Goal: Transaction & Acquisition: Purchase product/service

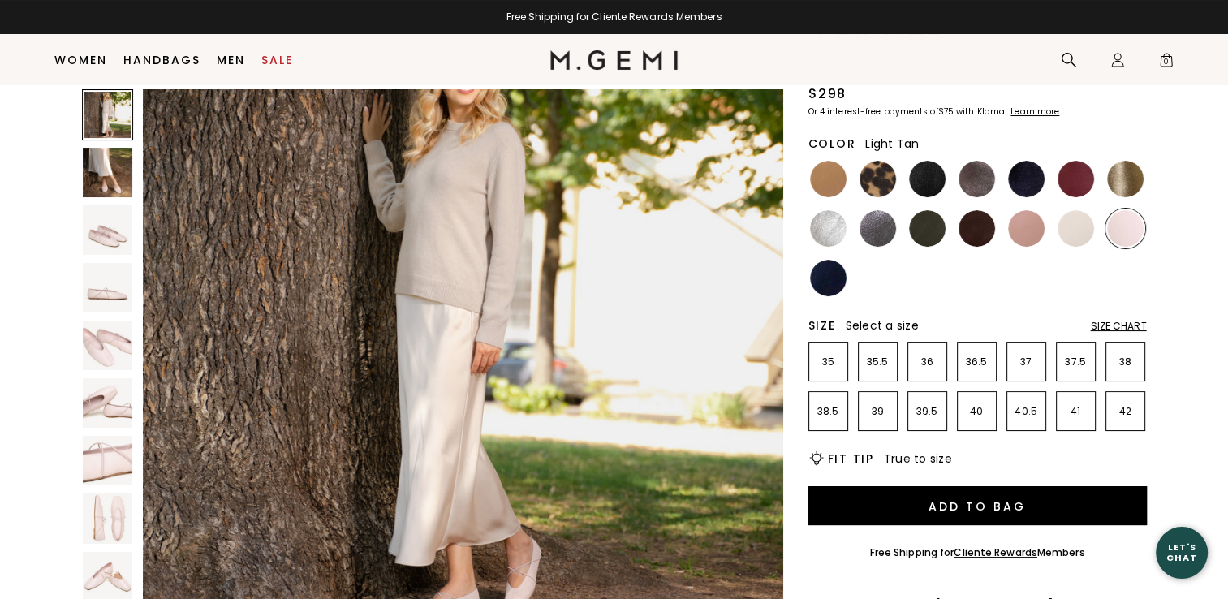
click at [835, 181] on img at bounding box center [828, 179] width 37 height 37
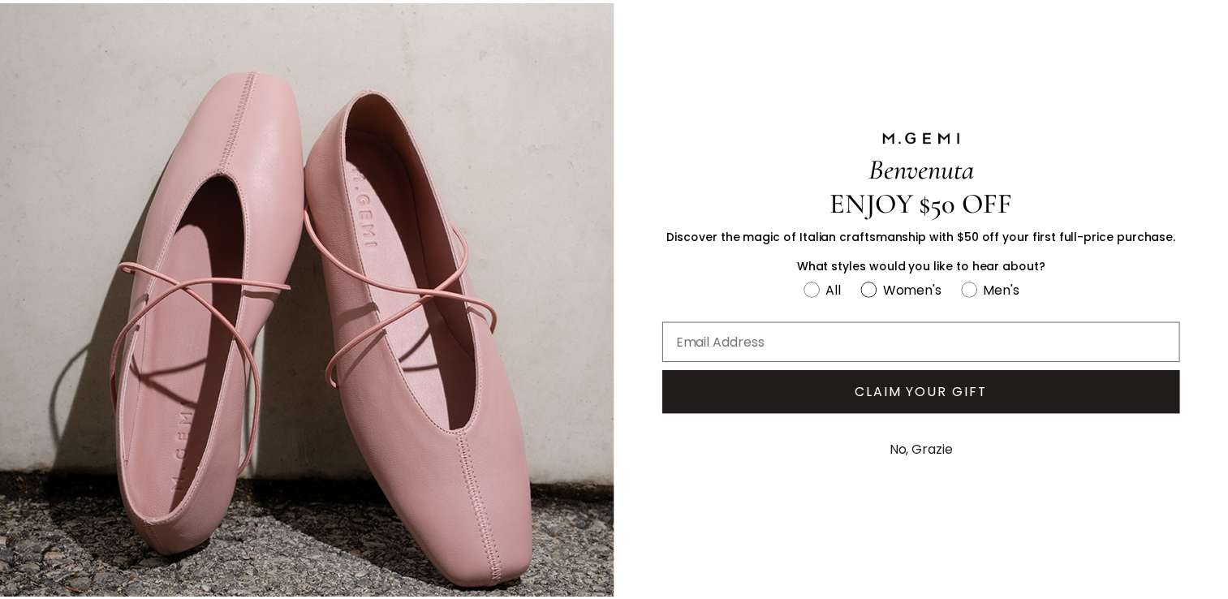
scroll to position [88, 0]
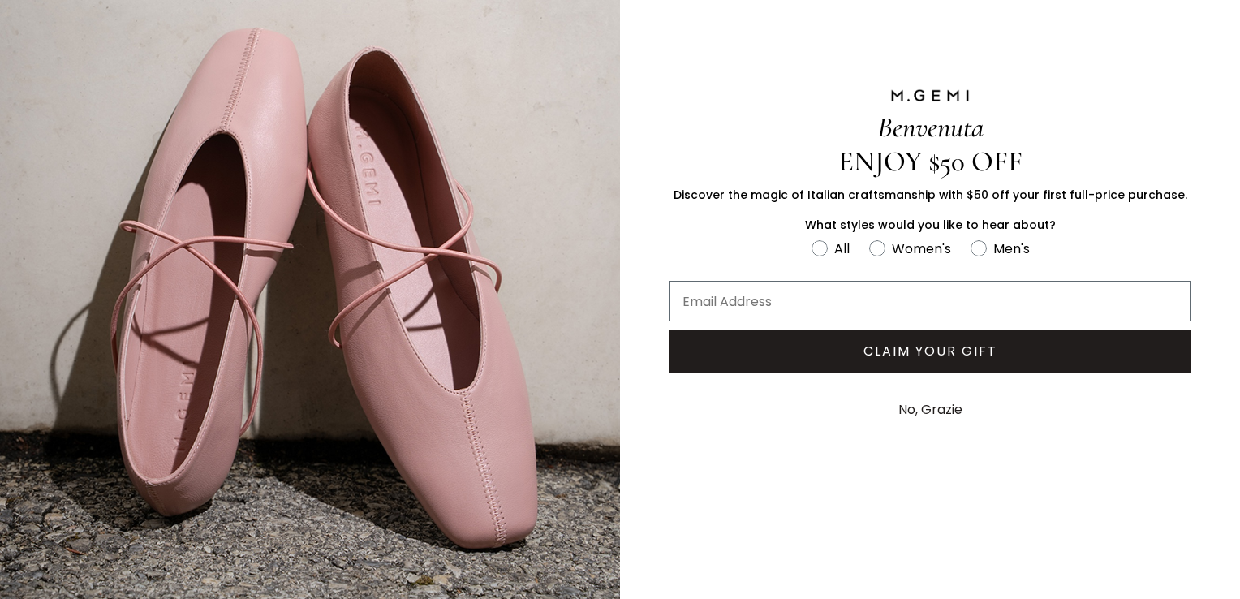
click at [934, 408] on button "No, Grazie" at bounding box center [931, 410] width 80 height 41
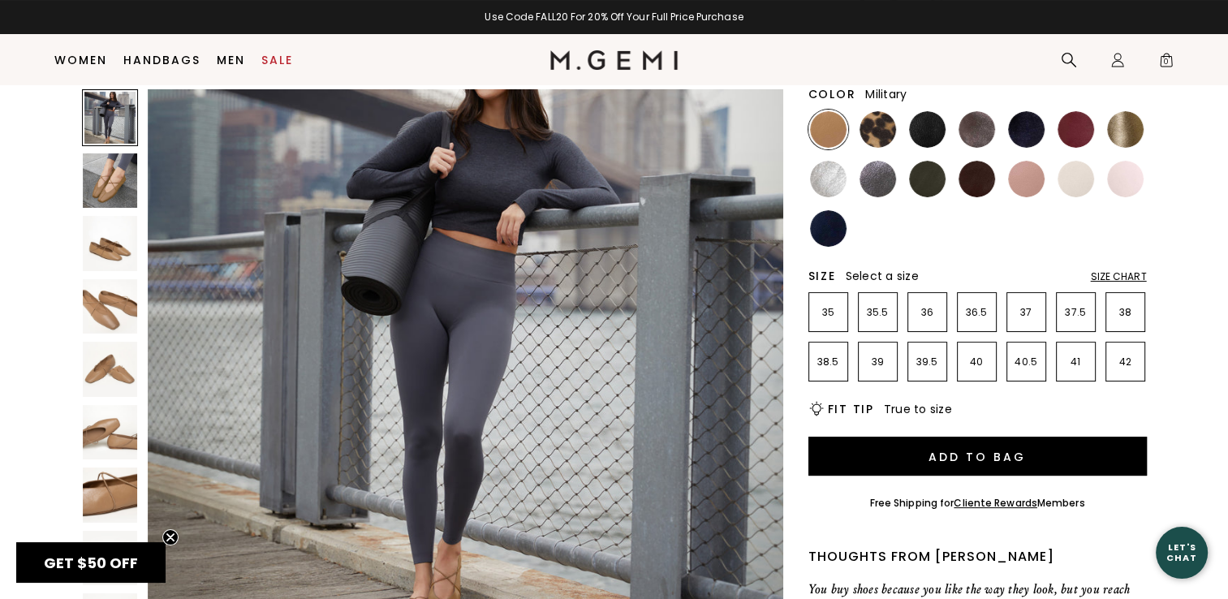
scroll to position [48, 0]
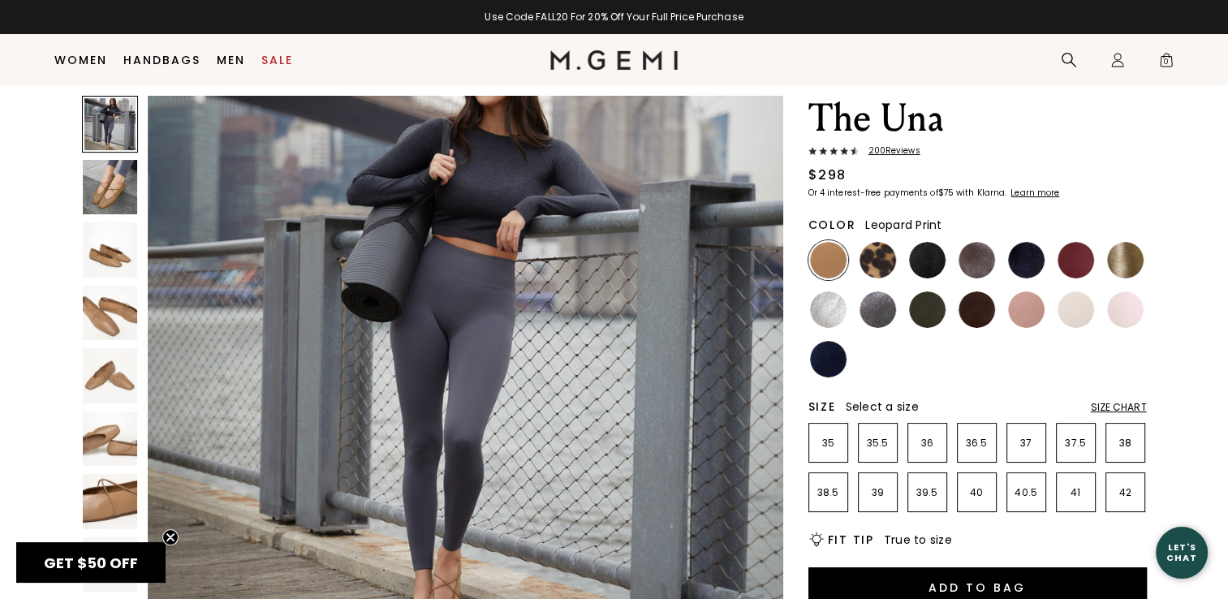
click at [890, 268] on img at bounding box center [878, 260] width 37 height 37
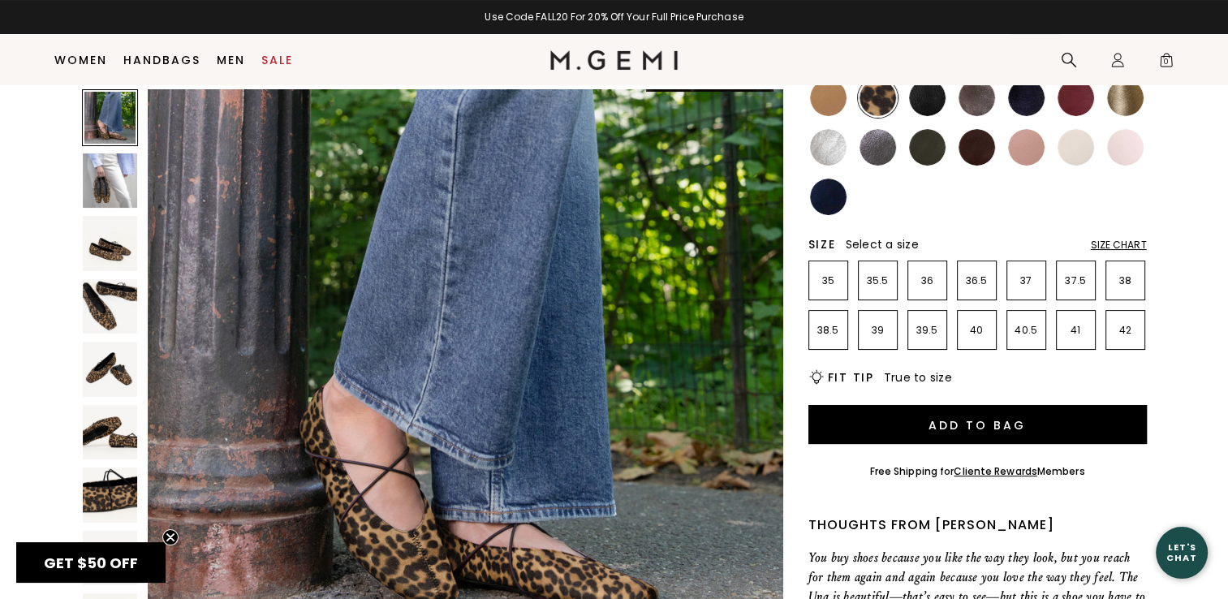
scroll to position [162, 0]
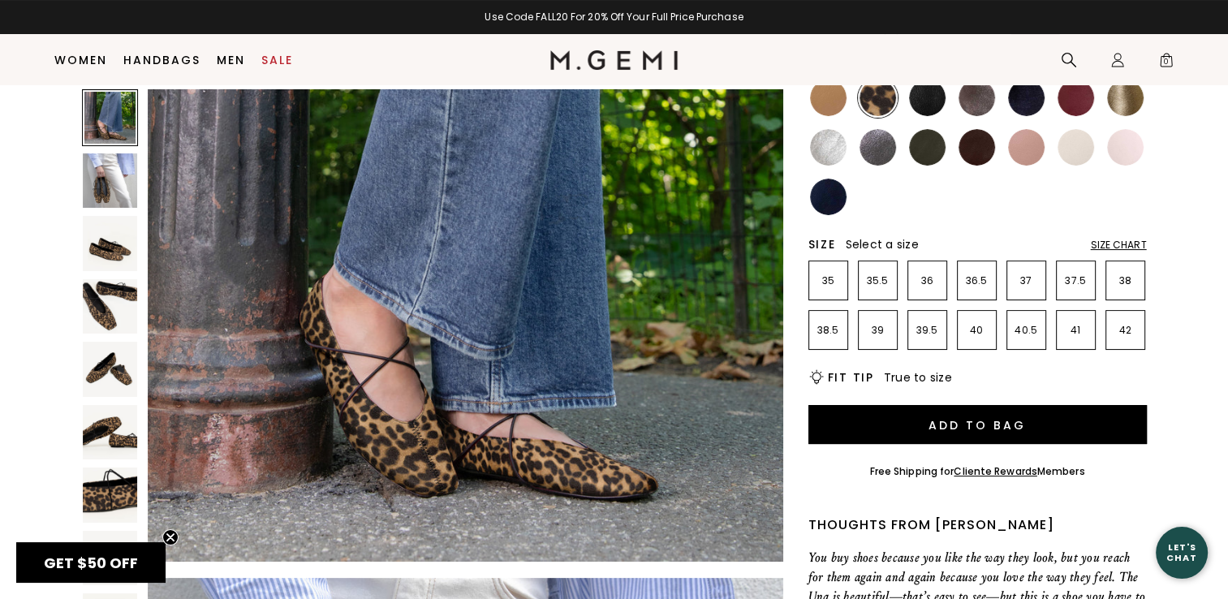
click at [929, 99] on img at bounding box center [927, 98] width 37 height 37
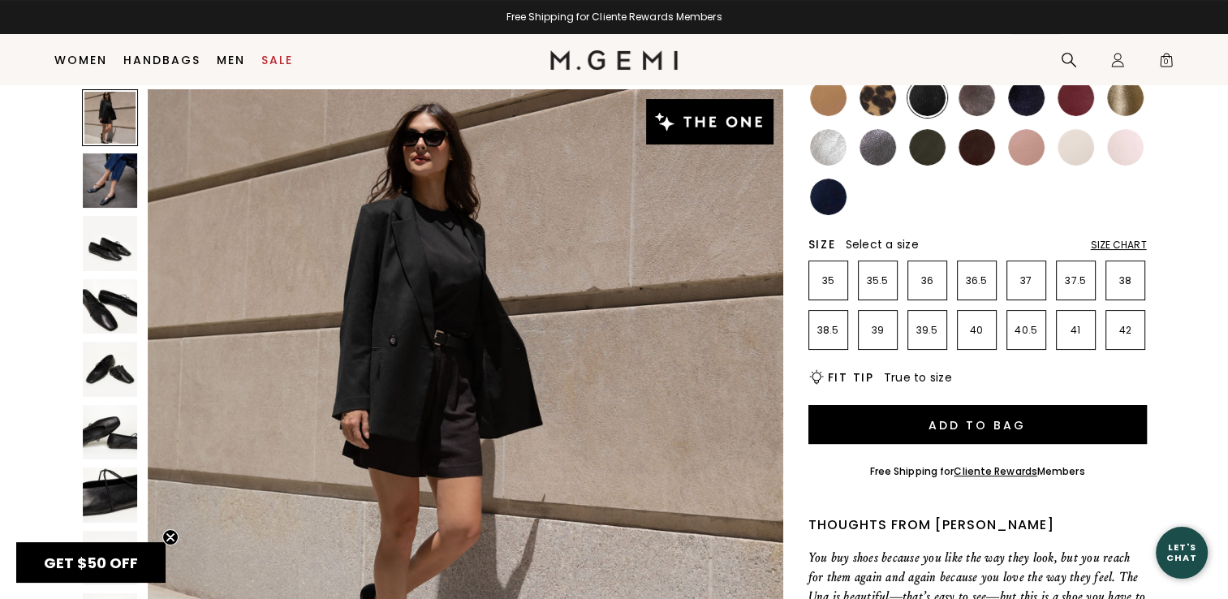
scroll to position [162, 0]
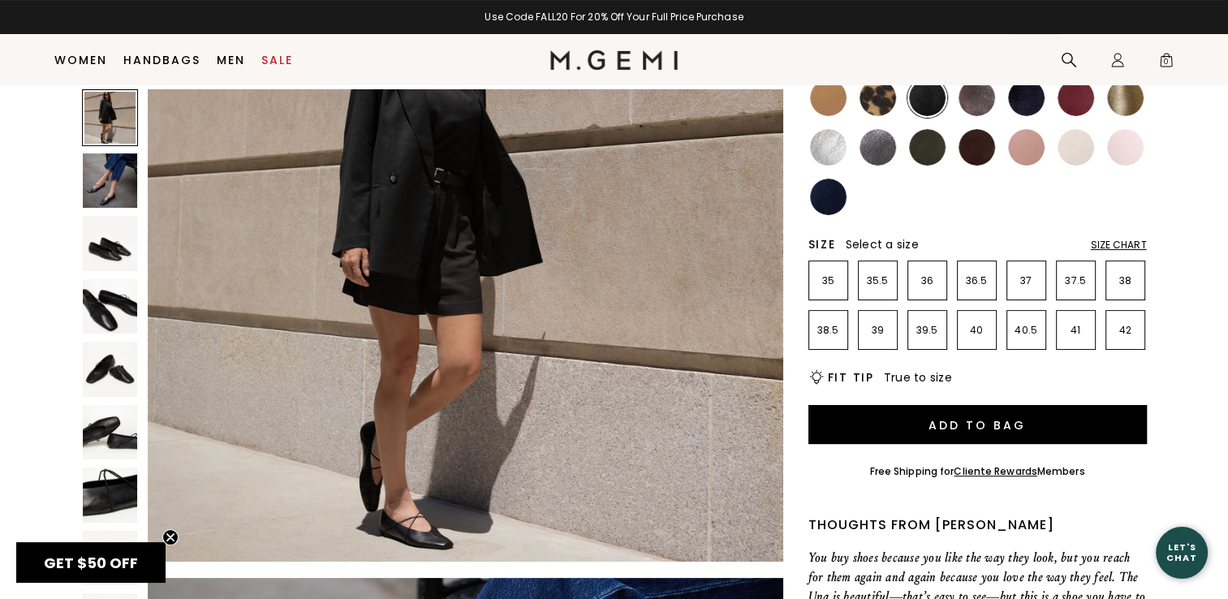
click at [1138, 102] on img at bounding box center [1125, 98] width 37 height 37
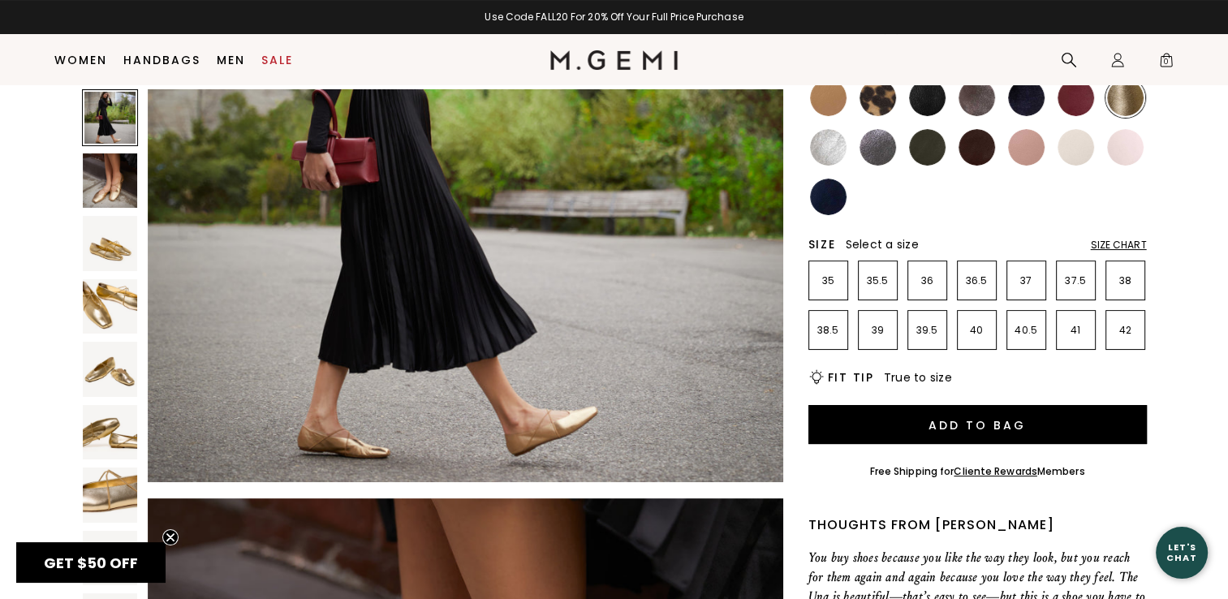
scroll to position [244, 0]
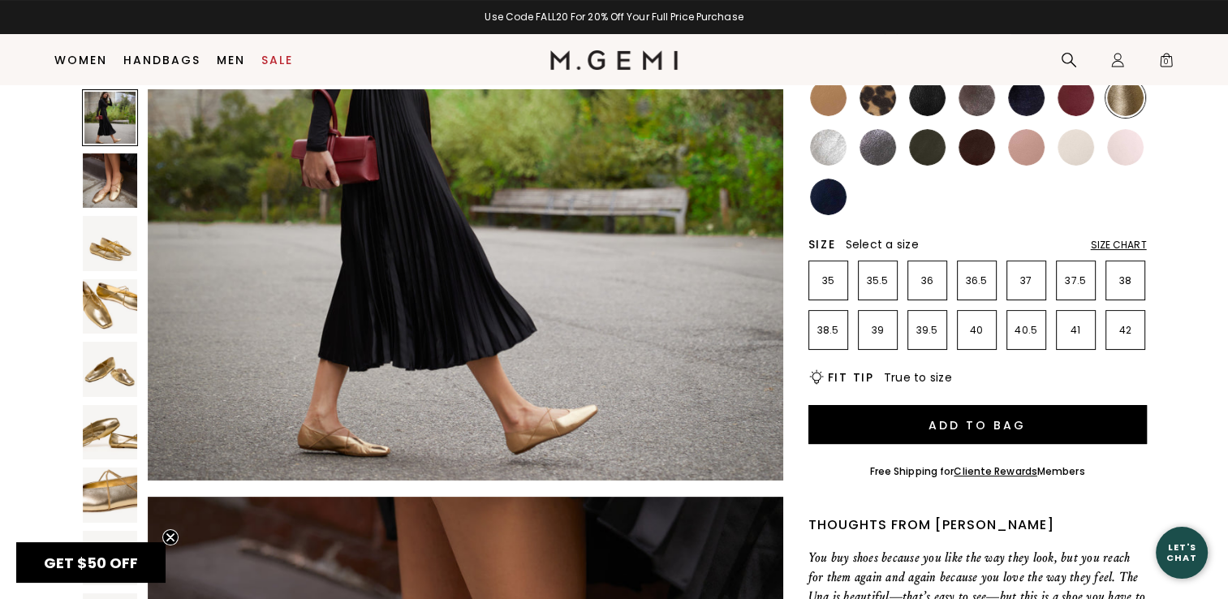
click at [1020, 153] on img at bounding box center [1026, 147] width 37 height 37
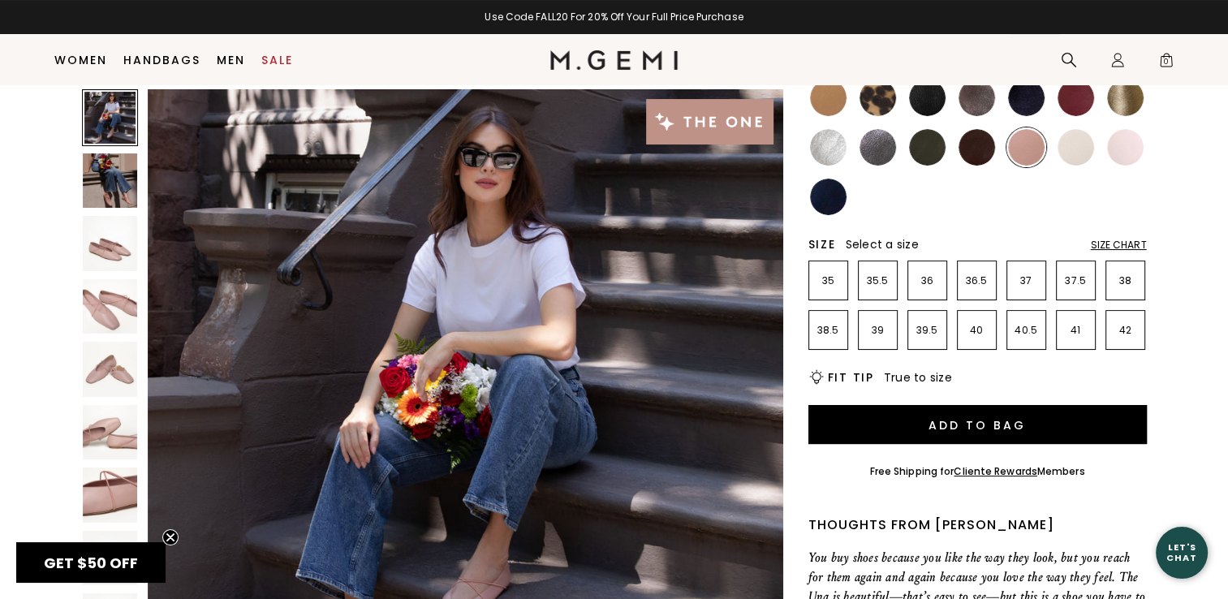
click at [827, 104] on img at bounding box center [828, 98] width 37 height 37
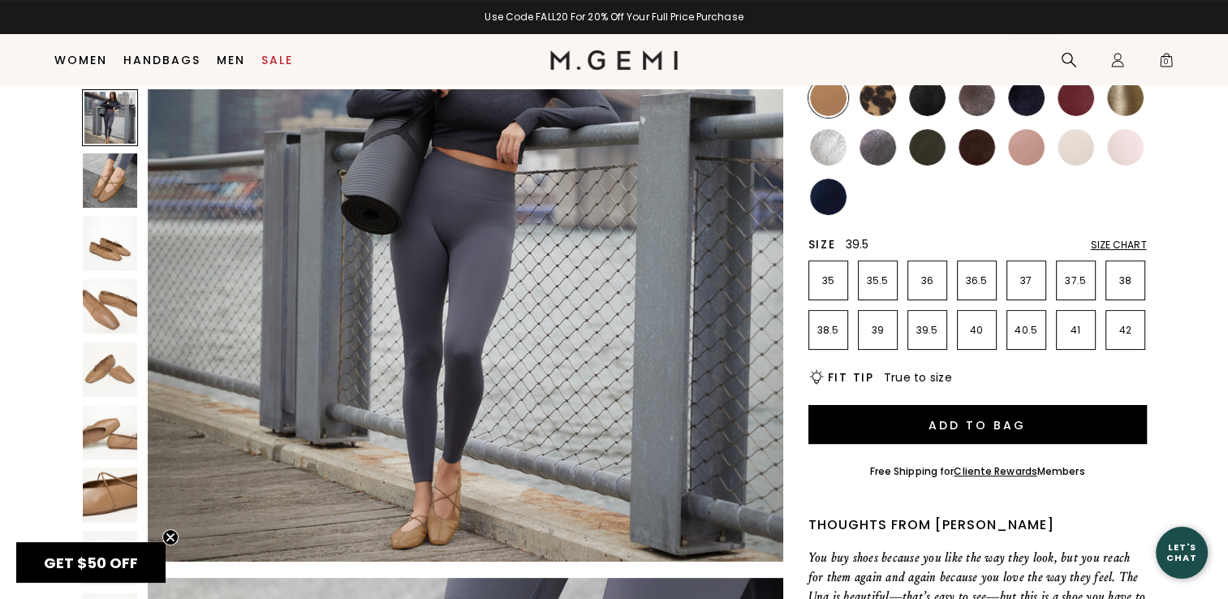
click at [942, 345] on li "39.5" at bounding box center [928, 330] width 40 height 40
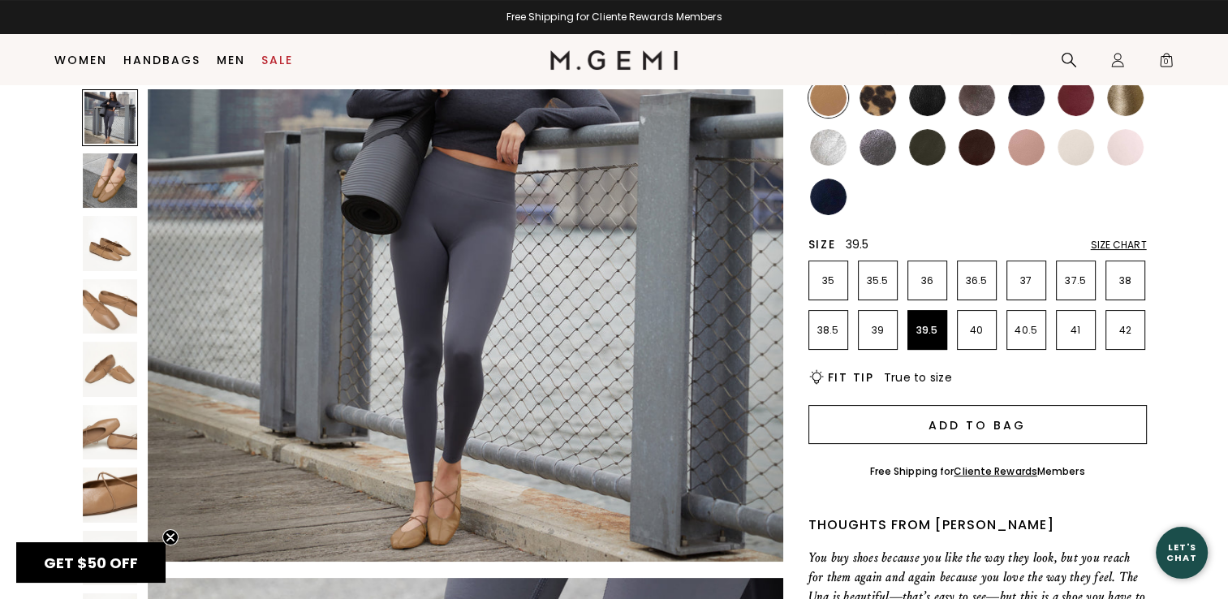
click at [945, 424] on button "Add to Bag" at bounding box center [978, 424] width 339 height 39
